Goal: Obtain resource: Obtain resource

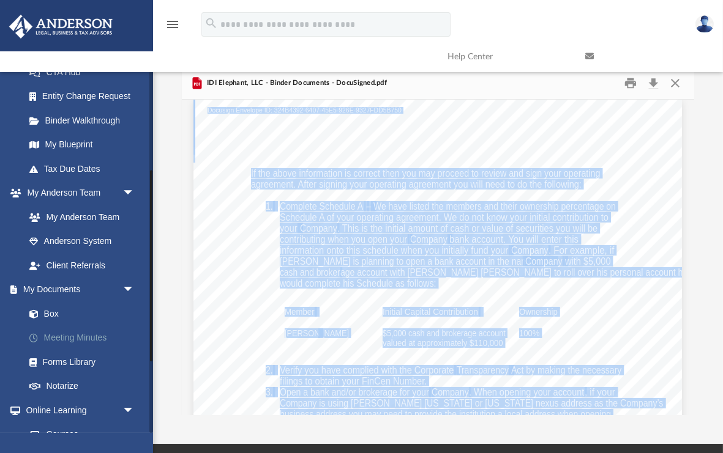
scroll to position [231, 0]
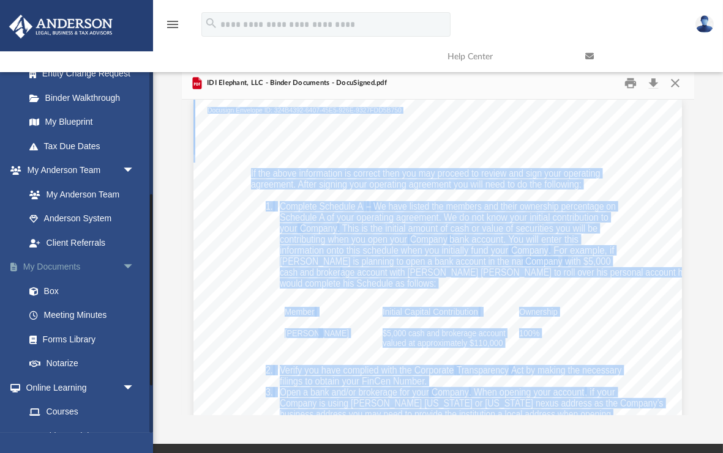
click at [64, 271] on link "My Documents arrow_drop_down" at bounding box center [81, 267] width 144 height 24
click at [54, 288] on link "Box" at bounding box center [85, 291] width 136 height 24
click at [54, 291] on link "Box" at bounding box center [85, 291] width 136 height 24
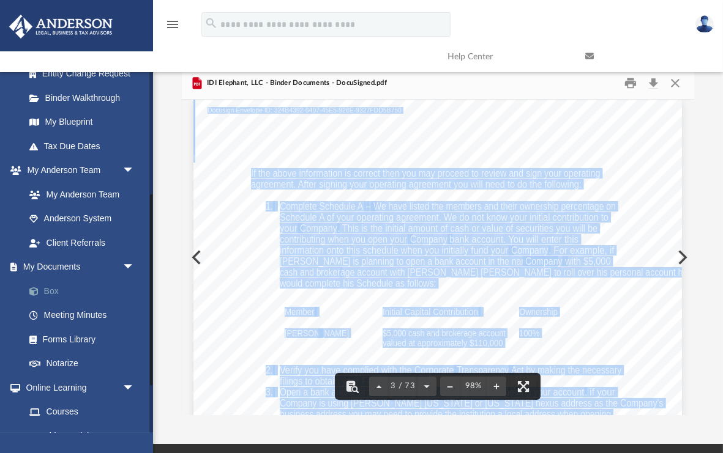
click at [50, 295] on link "Box" at bounding box center [85, 291] width 136 height 24
click at [52, 290] on link "Box" at bounding box center [85, 291] width 136 height 24
click at [676, 87] on button "Close" at bounding box center [675, 83] width 22 height 19
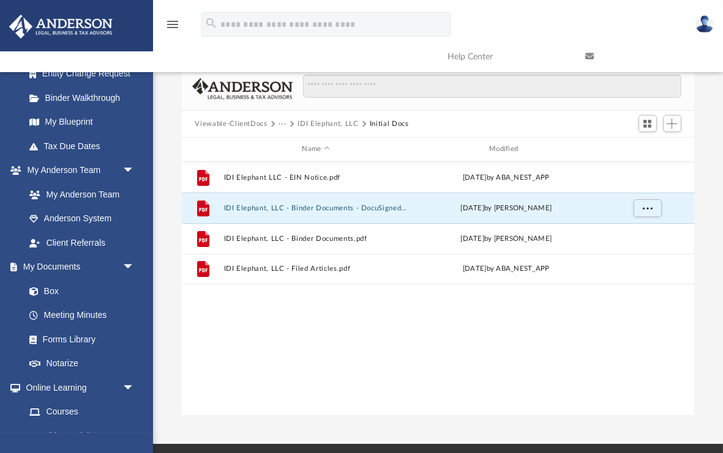
click at [245, 125] on button "Viewable-ClientDocs" at bounding box center [231, 124] width 72 height 11
click at [244, 124] on button "Viewable-ClientDocs" at bounding box center [231, 124] width 72 height 11
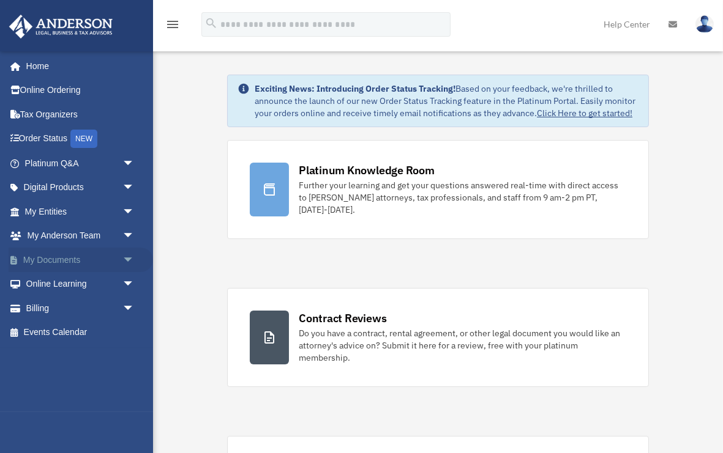
click at [72, 267] on link "My Documents arrow_drop_down" at bounding box center [81, 260] width 144 height 24
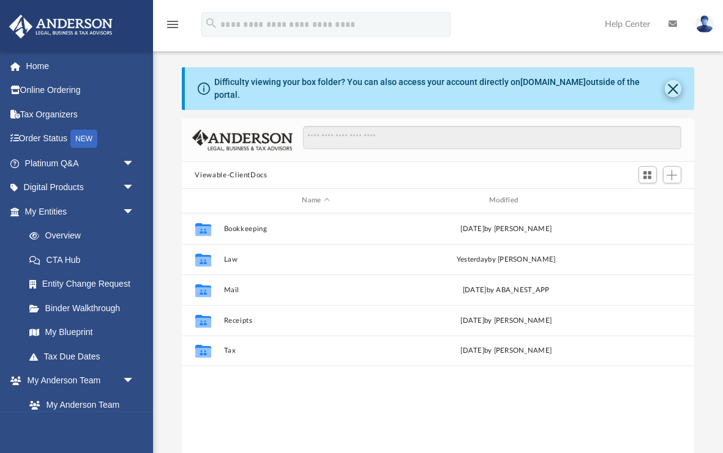
scroll to position [278, 513]
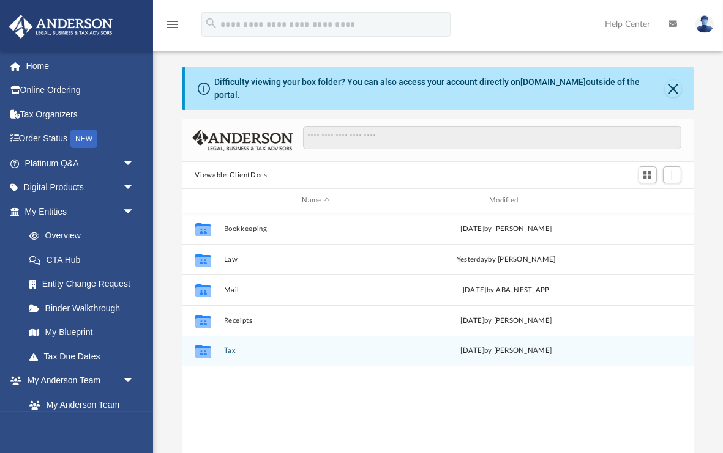
click at [222, 338] on div "Collaborated Folder Tax [DATE] by [PERSON_NAME]" at bounding box center [438, 351] width 513 height 31
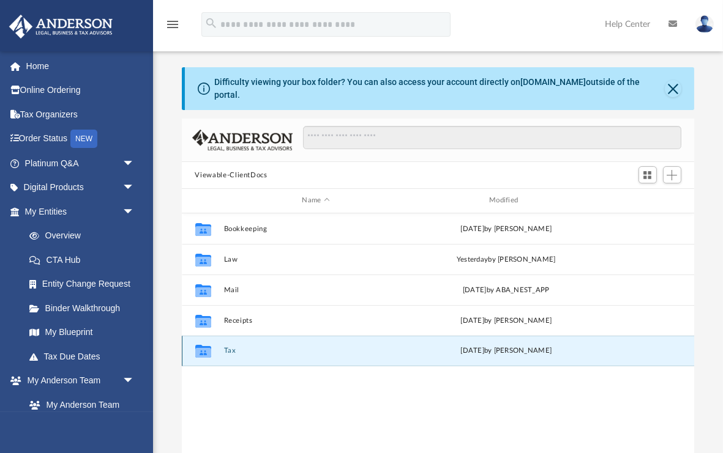
click at [229, 347] on button "Tax" at bounding box center [315, 351] width 185 height 8
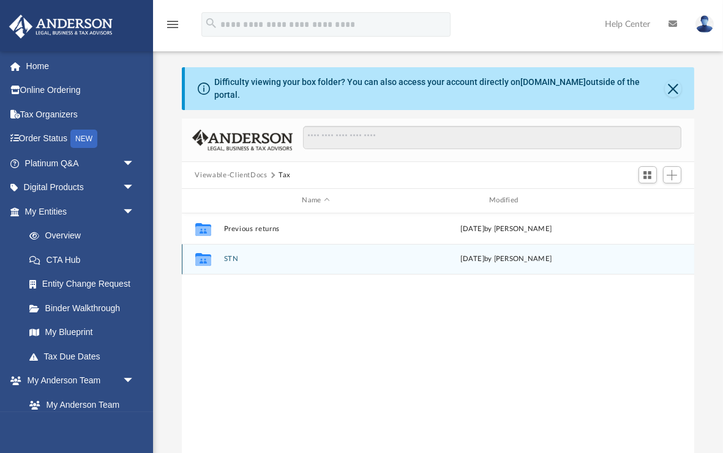
click at [228, 261] on div "Collaborated Folder STN Fri May 30 2025 by Ross Putansu" at bounding box center [438, 259] width 513 height 31
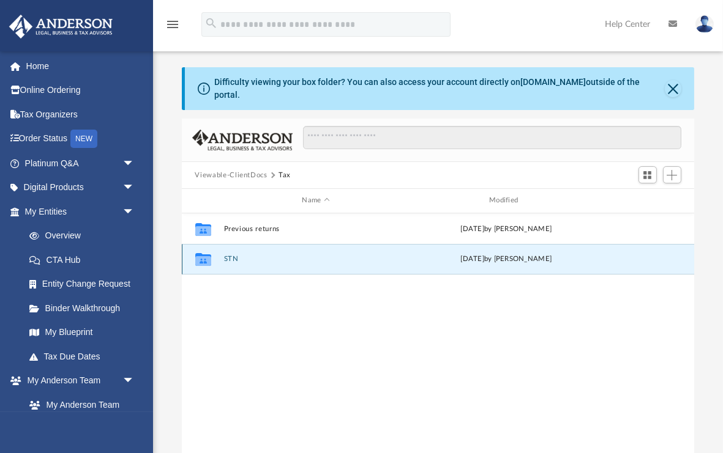
click at [231, 255] on button "STN" at bounding box center [315, 259] width 185 height 8
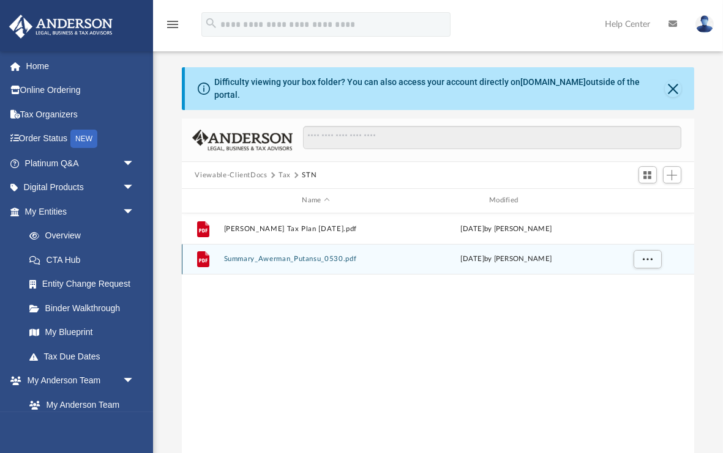
click at [258, 255] on button "Summary_Awerman_Putansu_0530.pdf" at bounding box center [315, 259] width 185 height 8
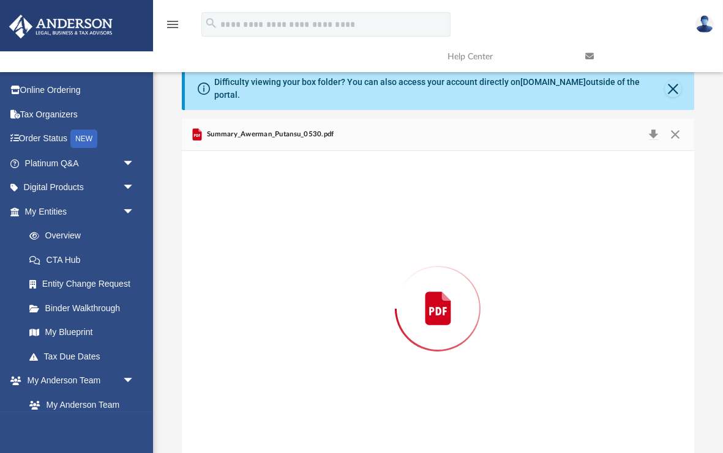
scroll to position [4, 0]
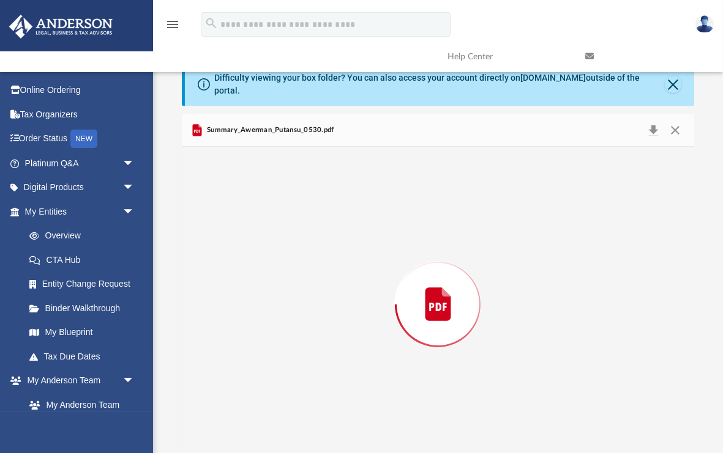
click at [258, 247] on div "Preview" at bounding box center [438, 305] width 513 height 316
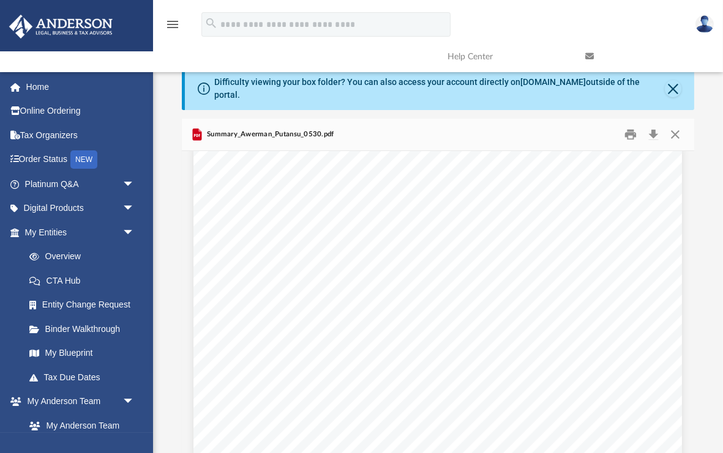
scroll to position [0, 0]
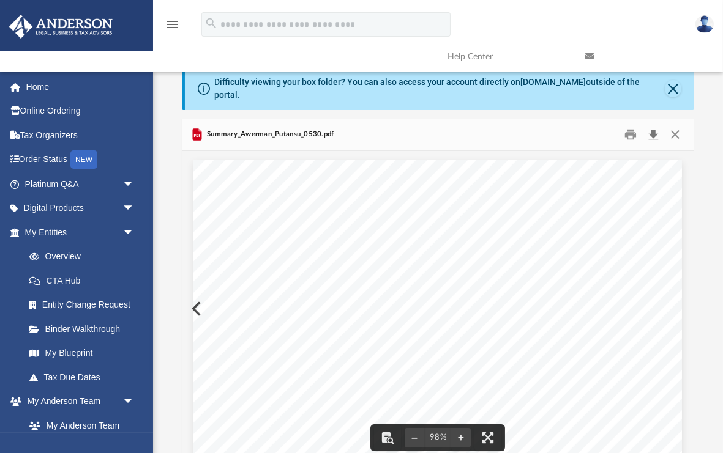
click at [656, 127] on button "Download" at bounding box center [654, 134] width 22 height 19
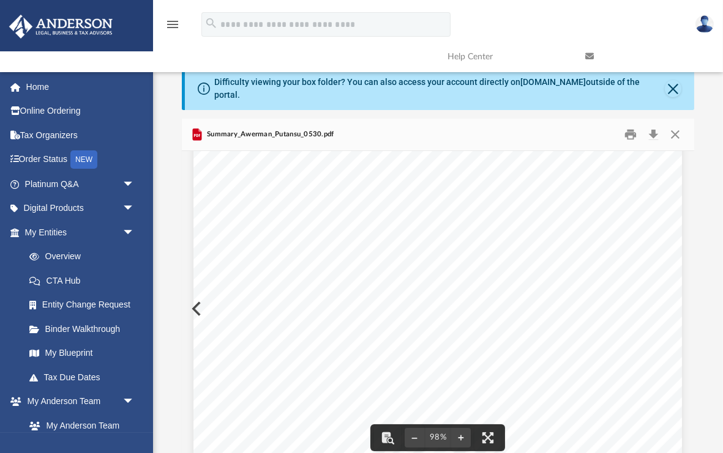
click at [308, 249] on div "Dr. Armen is focusing on setting up a C Corp for tax beneﬁts and managing a sho…" at bounding box center [437, 241] width 488 height 632
click at [679, 130] on button "Close" at bounding box center [675, 134] width 22 height 19
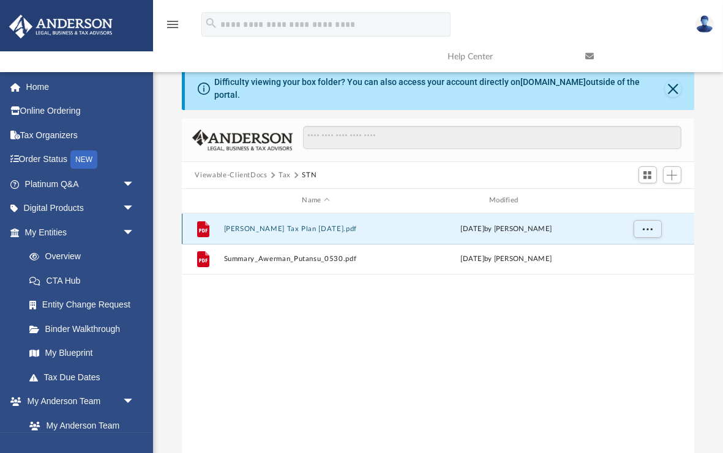
click at [285, 225] on button "Jessica Awerman Tax Plan 2025-05-30.pdf" at bounding box center [315, 229] width 185 height 8
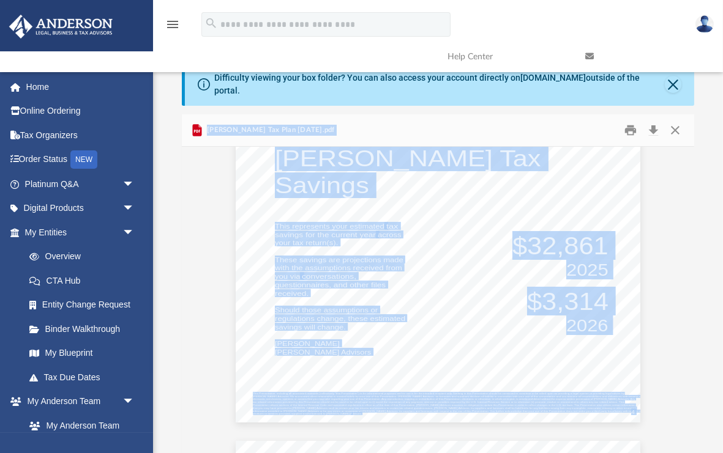
scroll to position [1043, 0]
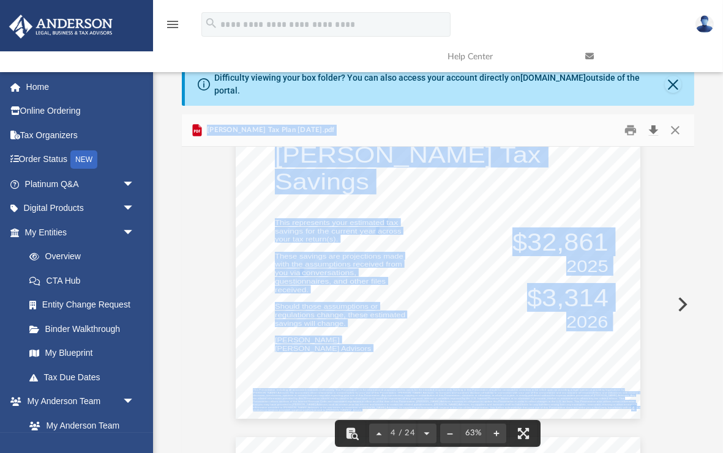
click at [657, 121] on button "Download" at bounding box center [654, 130] width 22 height 19
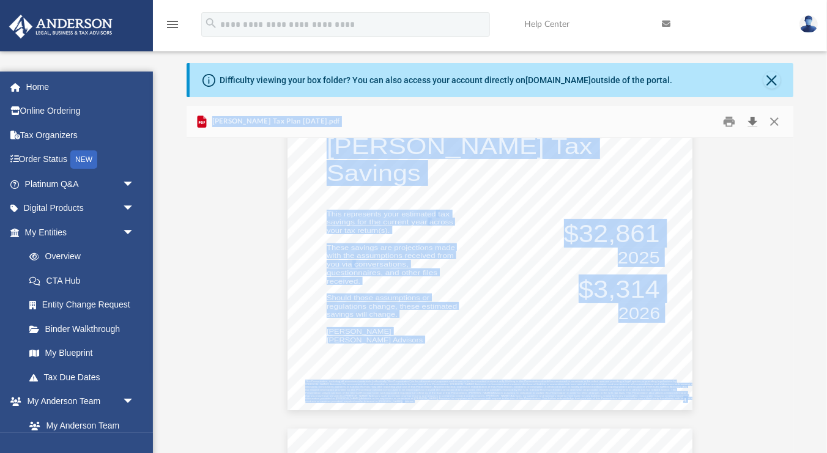
scroll to position [993, 0]
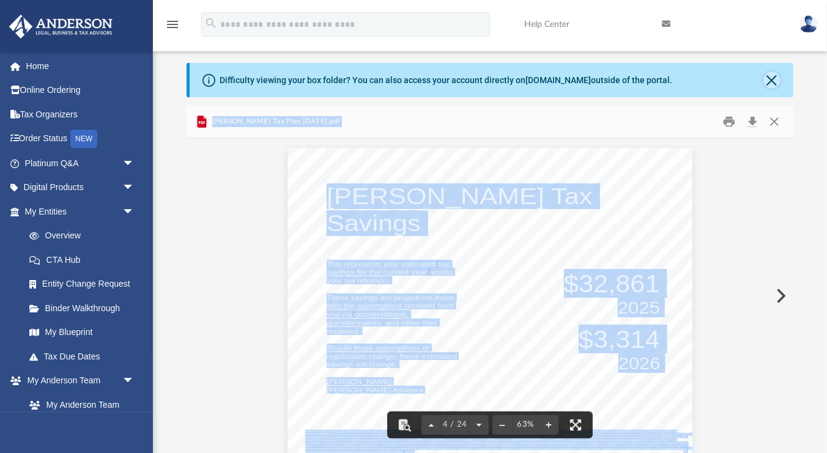
click at [722, 83] on button "Close" at bounding box center [772, 80] width 17 height 17
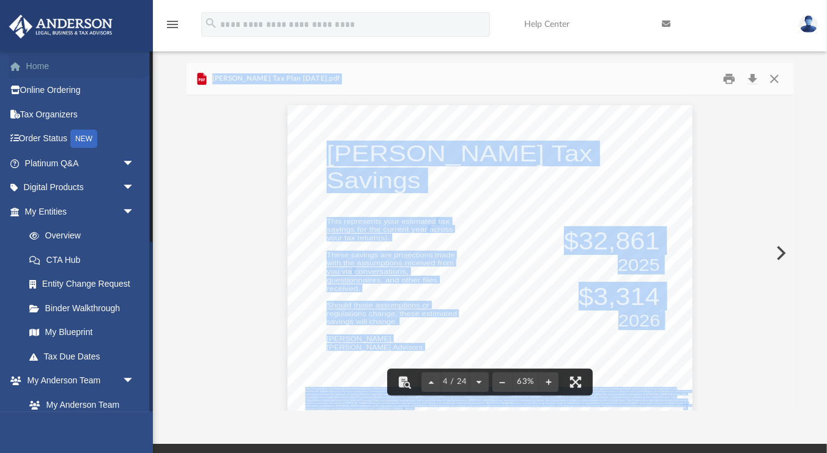
click at [43, 65] on link "Home" at bounding box center [81, 66] width 144 height 24
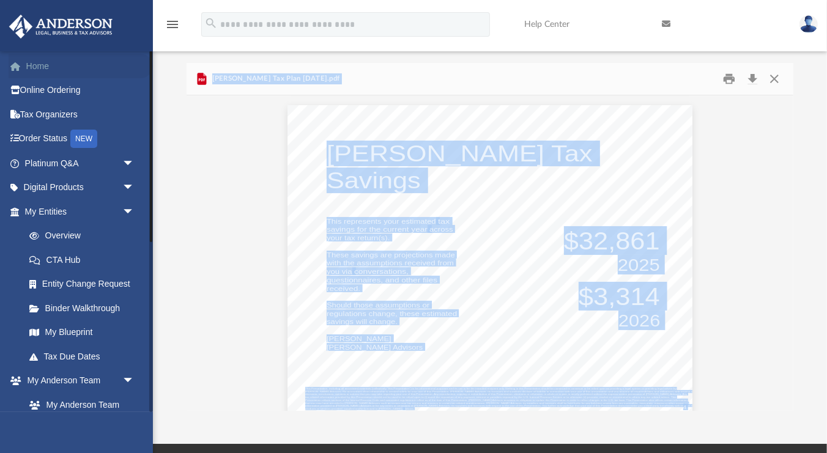
click at [43, 65] on link "Home" at bounding box center [81, 66] width 144 height 24
click at [70, 335] on link "My Blueprint" at bounding box center [85, 333] width 136 height 24
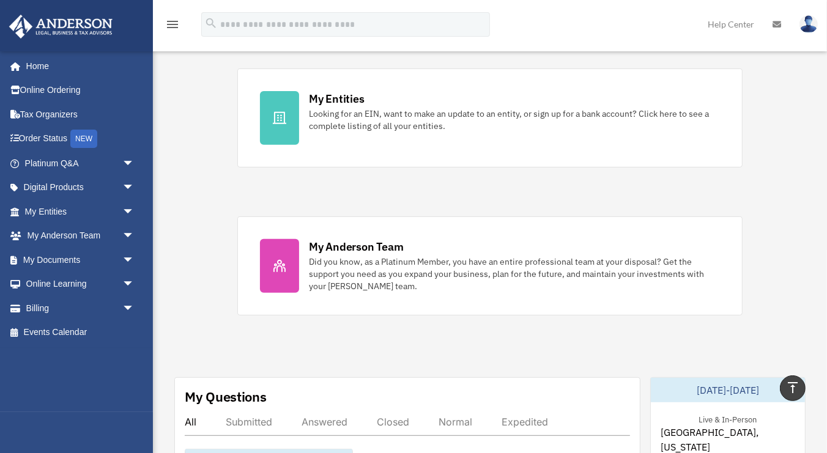
scroll to position [360, 0]
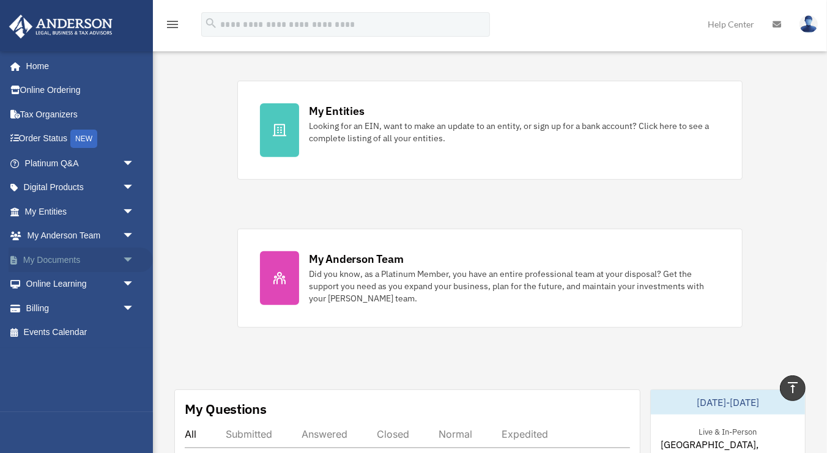
click at [130, 262] on span "arrow_drop_down" at bounding box center [134, 260] width 24 height 25
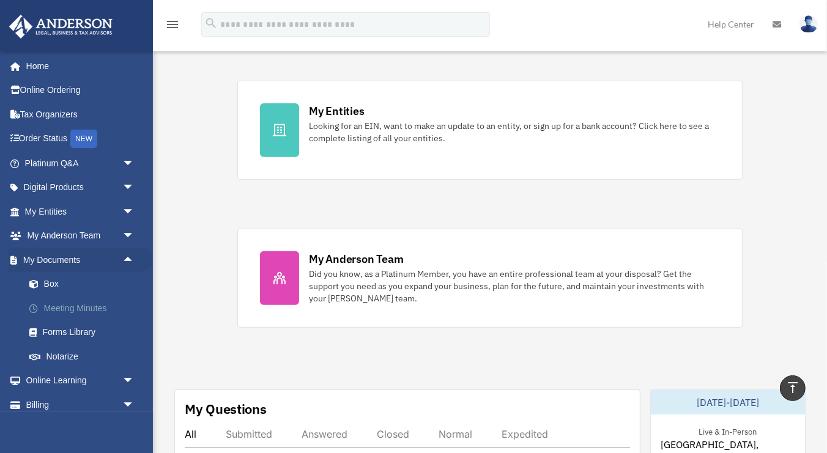
click at [105, 306] on link "Meeting Minutes" at bounding box center [85, 308] width 136 height 24
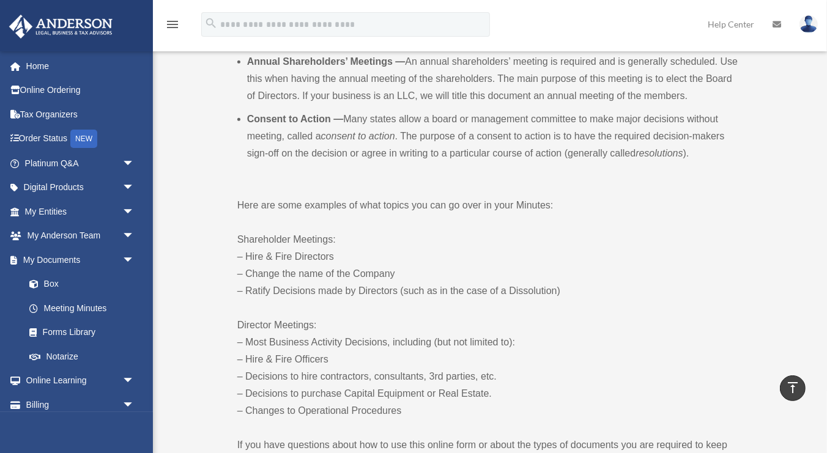
scroll to position [543, 0]
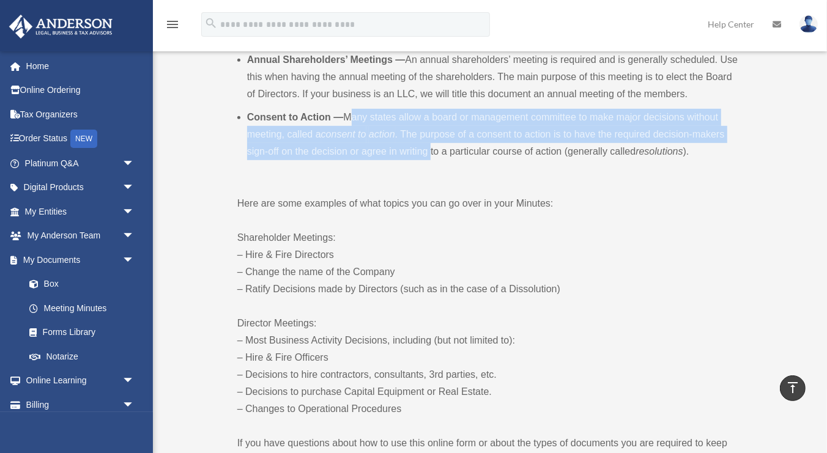
drag, startPoint x: 345, startPoint y: 112, endPoint x: 430, endPoint y: 145, distance: 90.7
click at [430, 145] on li "Consent to Action — Many states allow a board or management committee to make m…" at bounding box center [493, 134] width 493 height 51
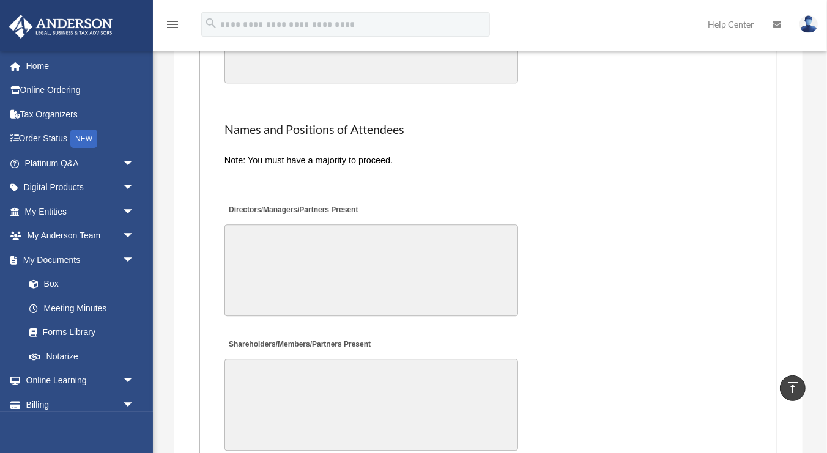
scroll to position [2577, 0]
click at [398, 280] on textarea "Directors/Managers/Partners Present" at bounding box center [372, 272] width 294 height 92
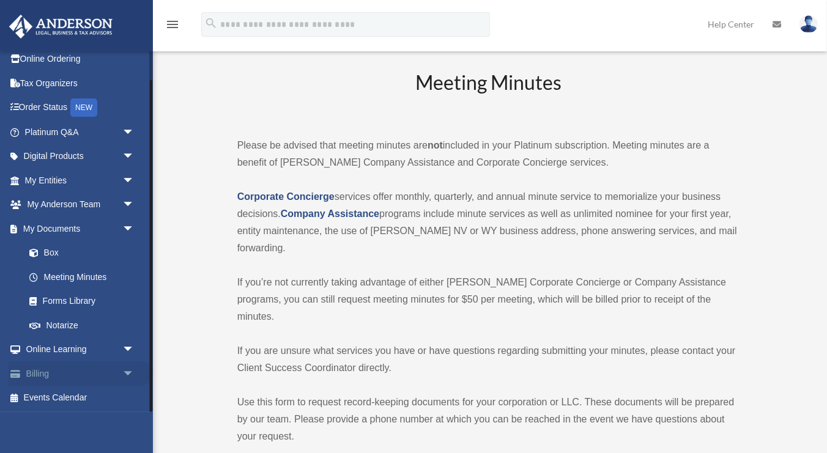
scroll to position [0, 0]
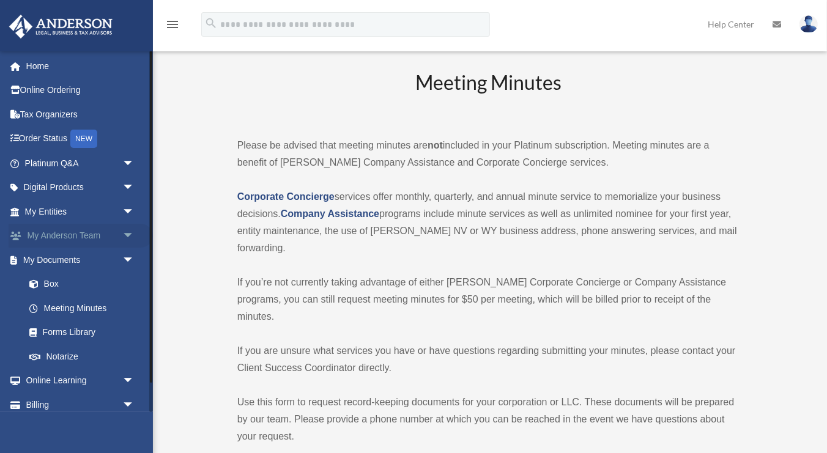
click at [123, 237] on span "arrow_drop_down" at bounding box center [134, 236] width 24 height 25
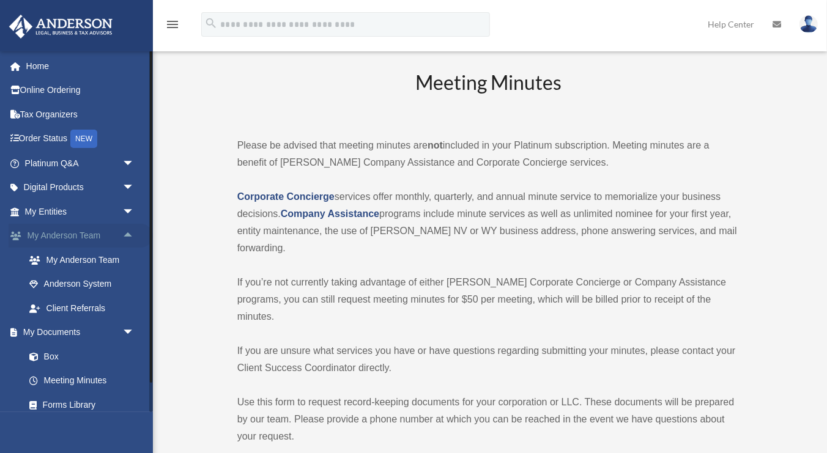
click at [123, 237] on span "arrow_drop_up" at bounding box center [134, 236] width 24 height 25
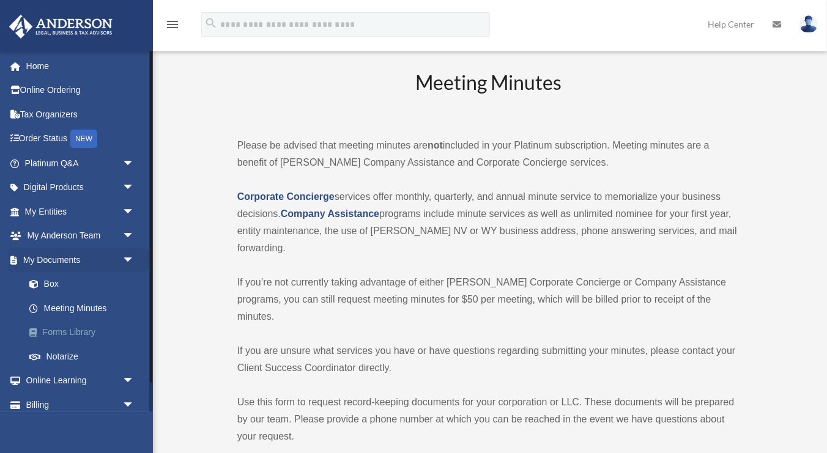
scroll to position [31, 0]
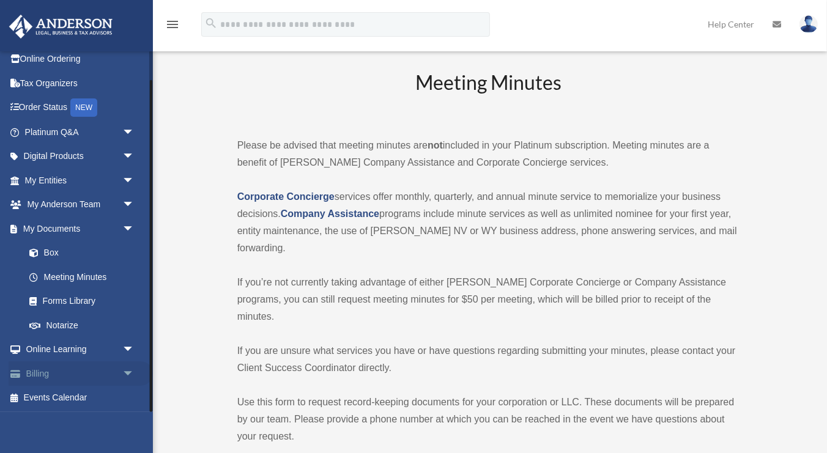
click at [122, 372] on span "arrow_drop_down" at bounding box center [134, 374] width 24 height 25
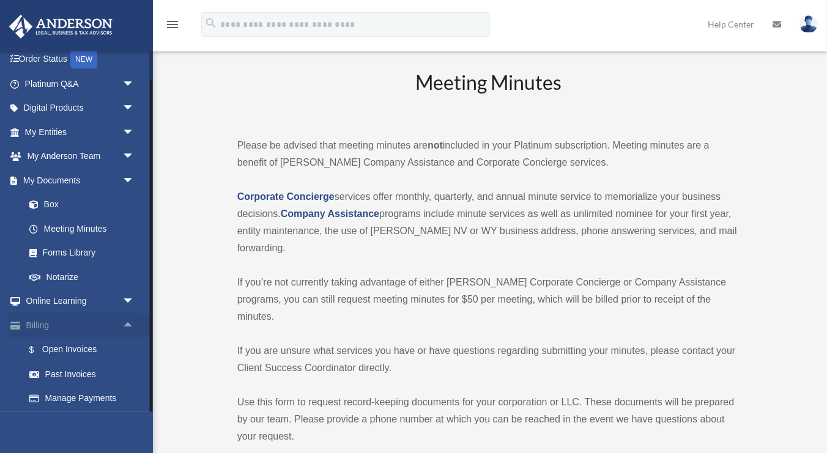
scroll to position [104, 0]
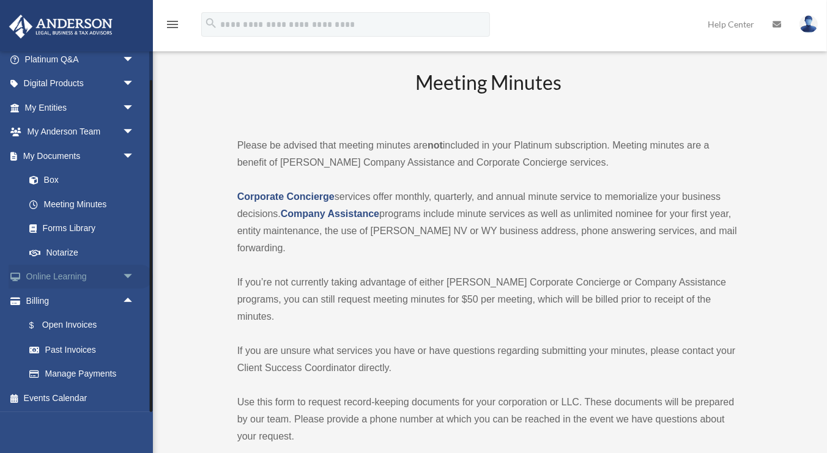
click at [127, 269] on span "arrow_drop_down" at bounding box center [134, 277] width 24 height 25
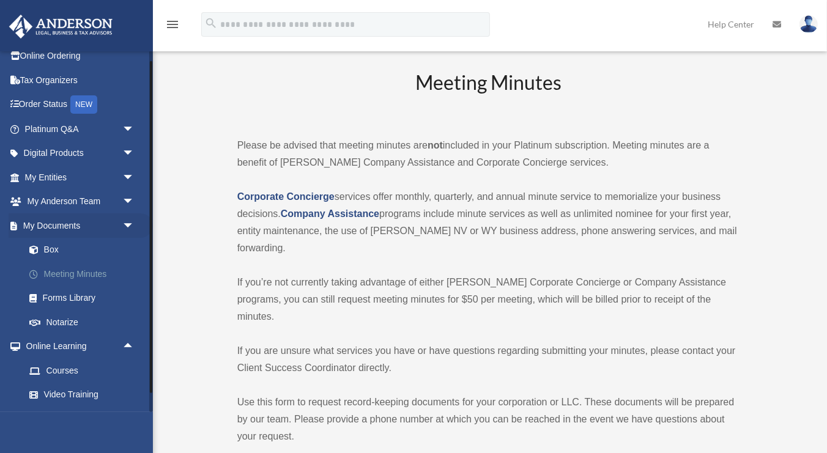
scroll to position [12, 0]
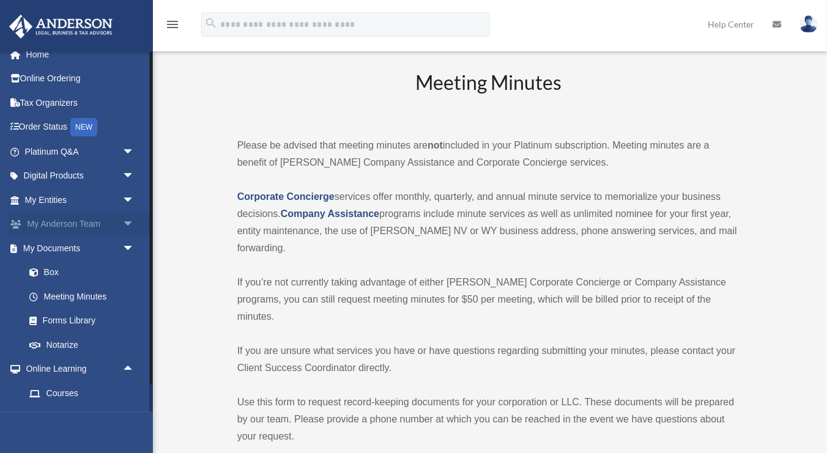
click at [126, 224] on span "arrow_drop_down" at bounding box center [134, 224] width 24 height 25
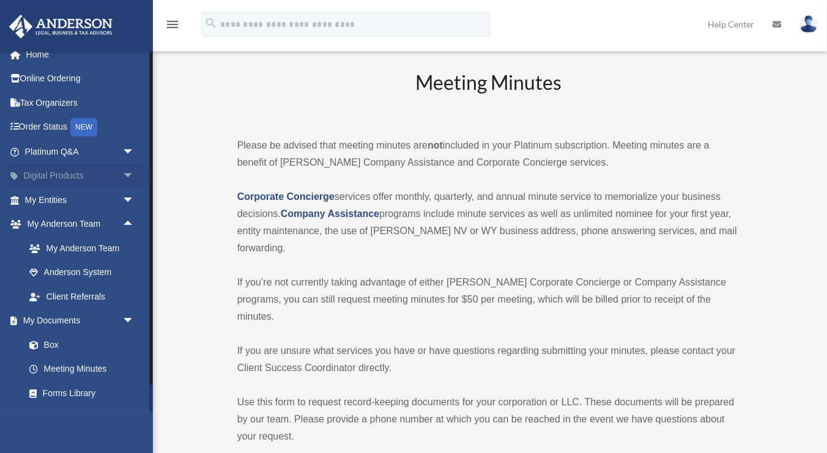
click at [132, 170] on span "arrow_drop_down" at bounding box center [134, 176] width 24 height 25
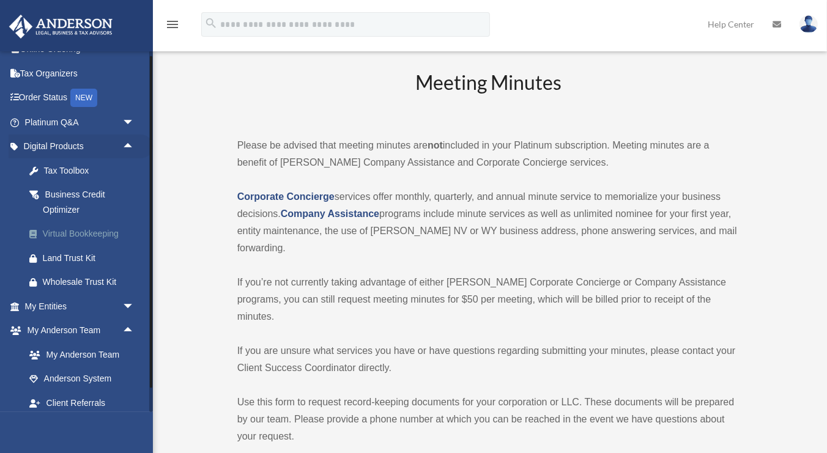
scroll to position [68, 0]
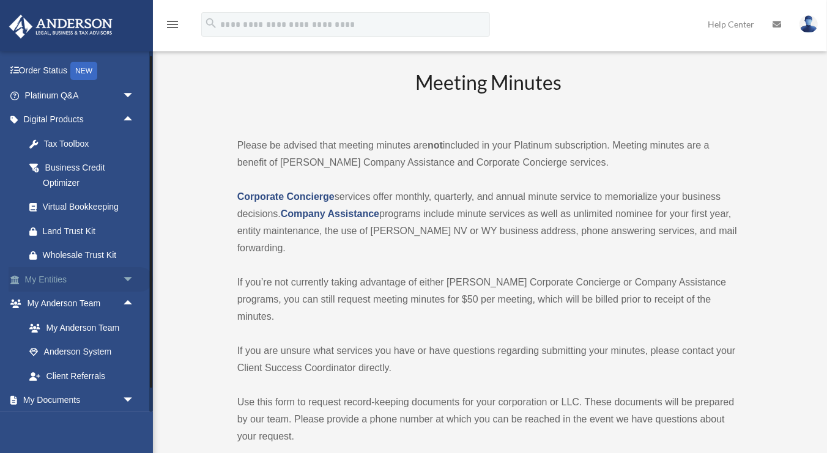
click at [133, 278] on span "arrow_drop_down" at bounding box center [134, 279] width 24 height 25
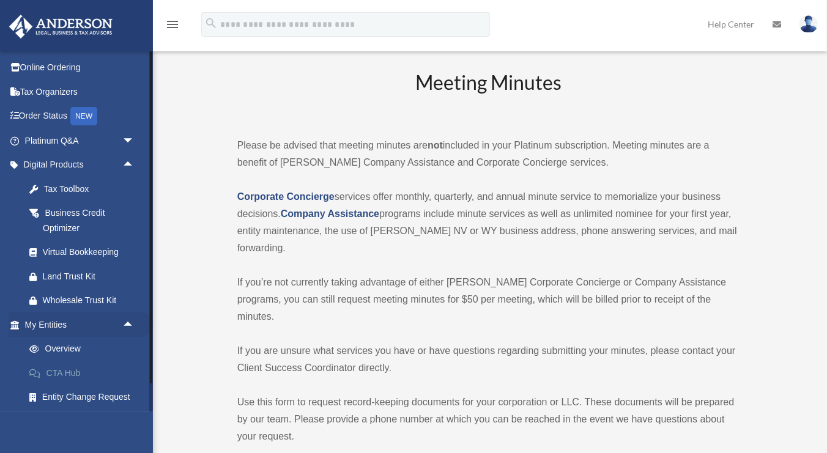
scroll to position [0, 0]
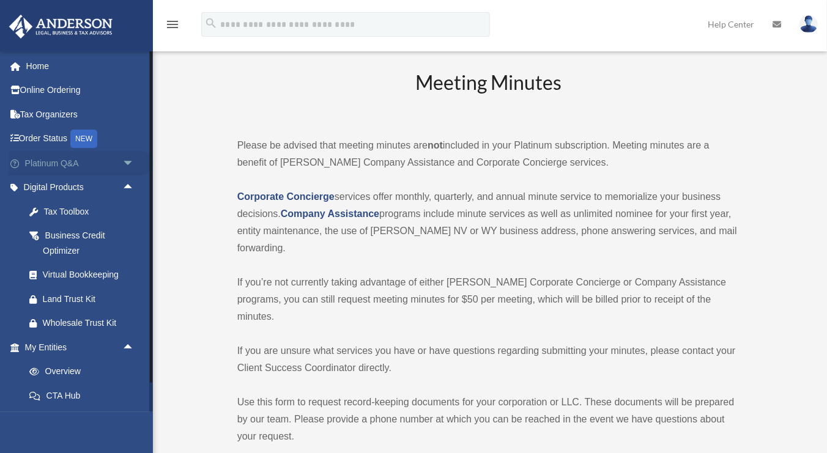
click at [133, 163] on span "arrow_drop_down" at bounding box center [134, 163] width 24 height 25
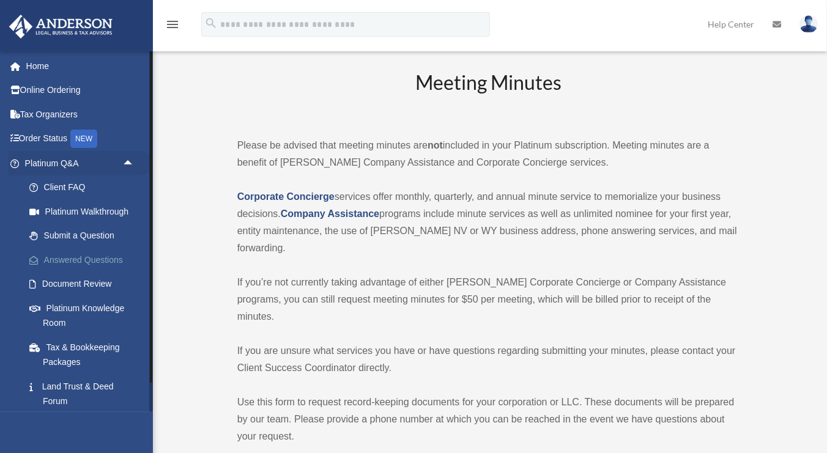
scroll to position [93, 0]
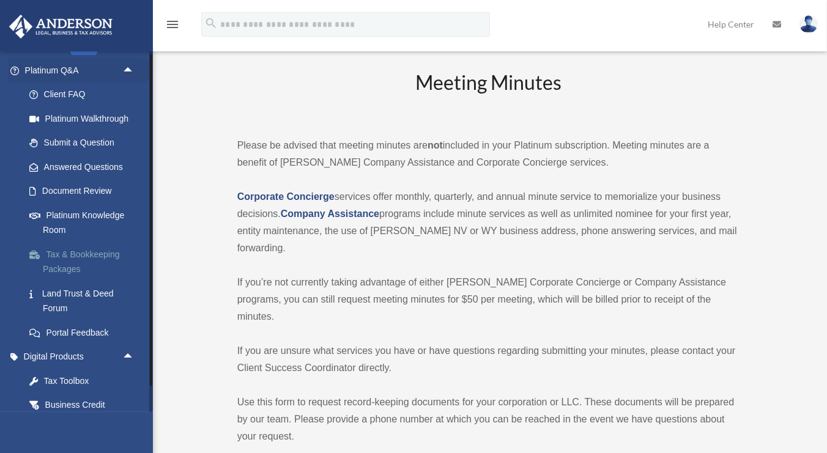
click at [85, 252] on link "Tax & Bookkeeping Packages" at bounding box center [85, 261] width 136 height 39
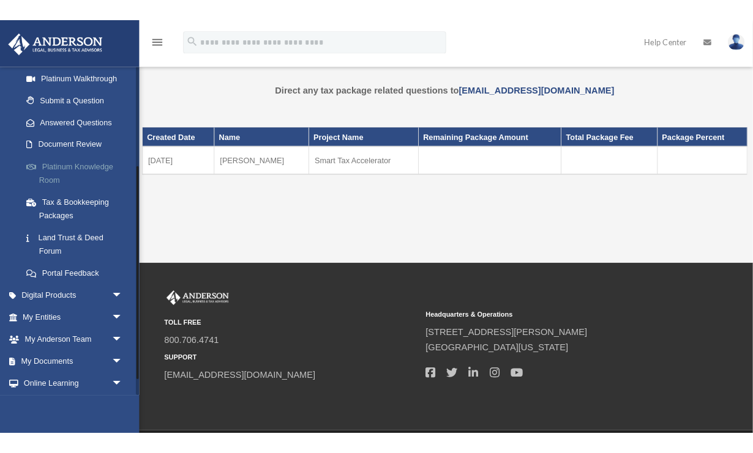
scroll to position [197, 0]
